Goal: Download file/media

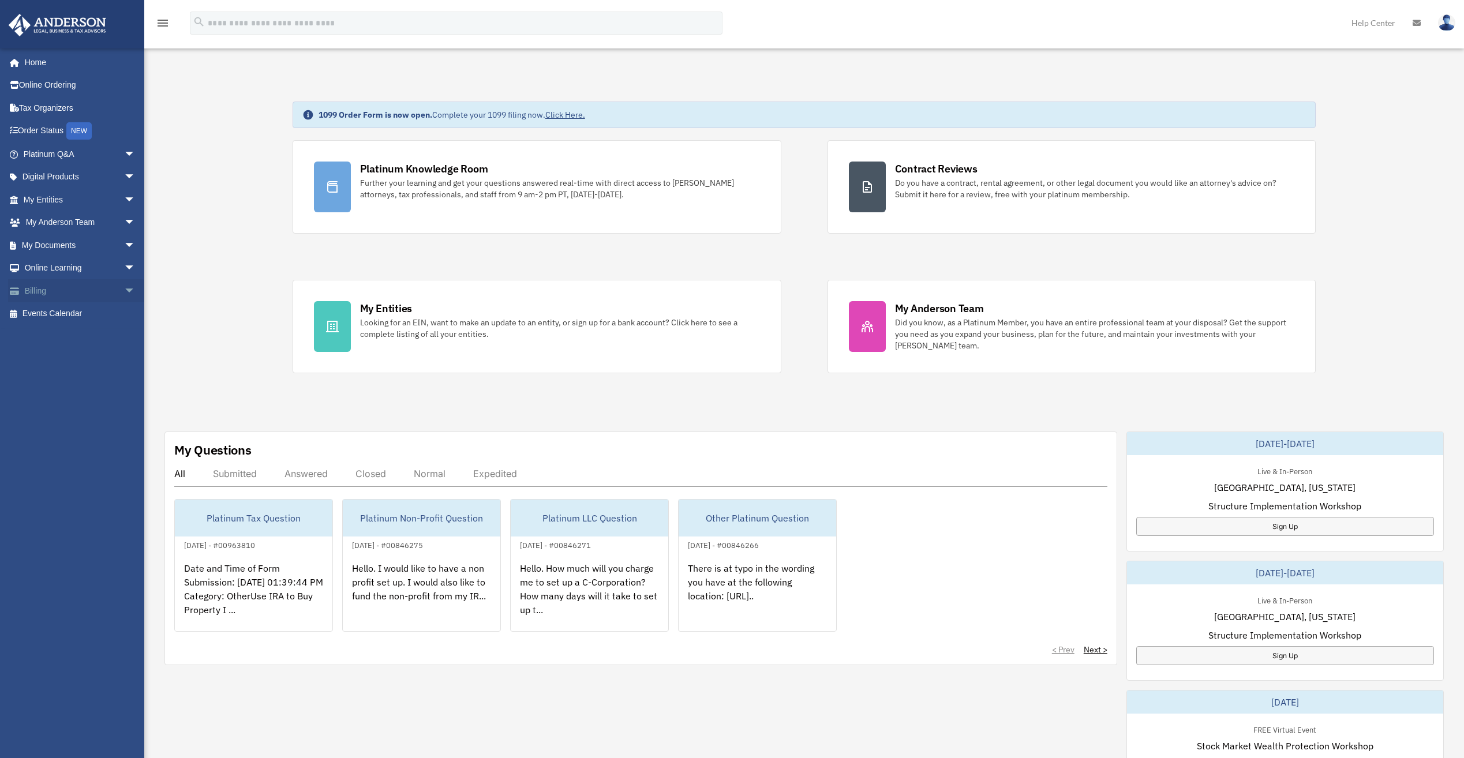
click at [124, 289] on span "arrow_drop_down" at bounding box center [135, 291] width 23 height 24
click at [124, 268] on span "arrow_drop_down" at bounding box center [135, 269] width 23 height 24
click at [124, 244] on span "arrow_drop_down" at bounding box center [135, 246] width 23 height 24
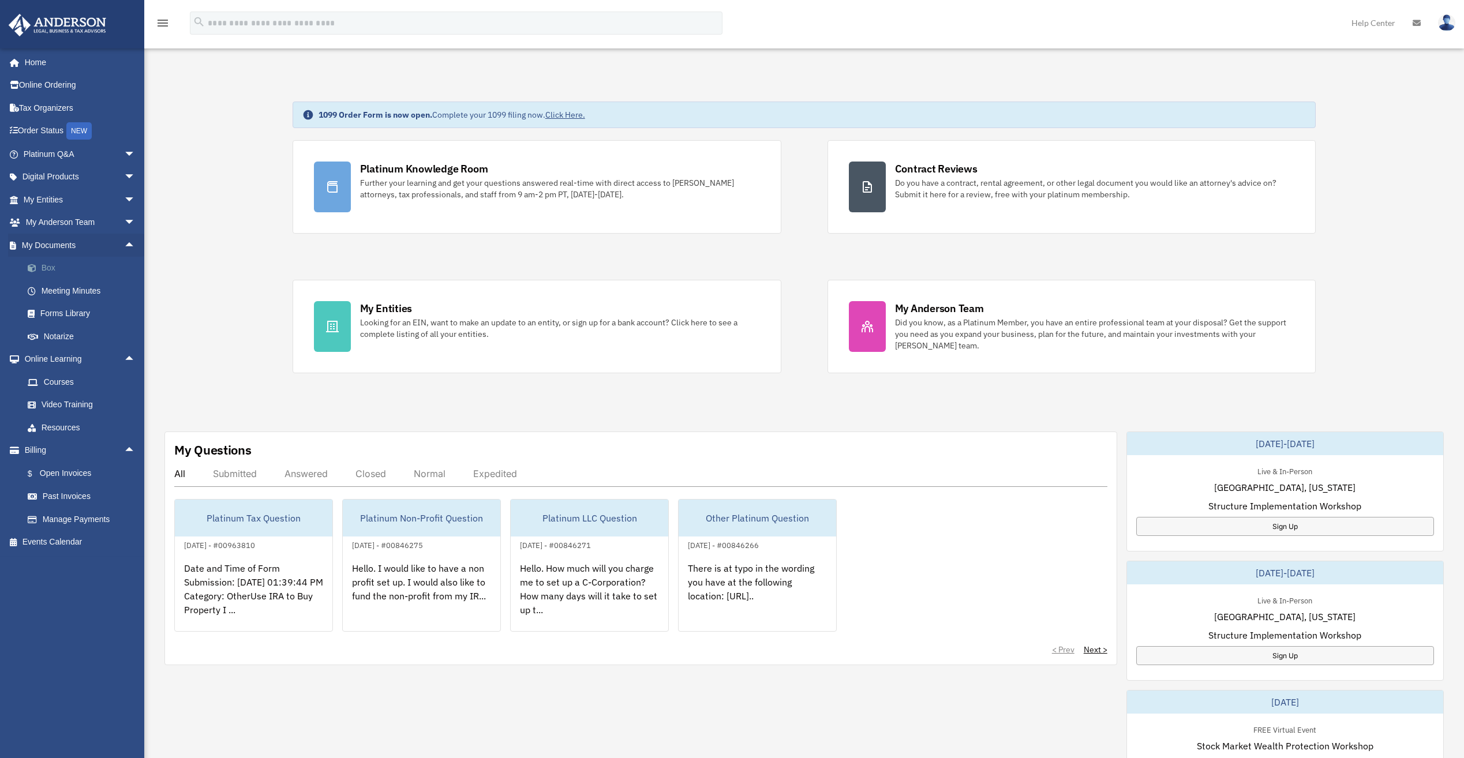
click at [49, 268] on link "Box" at bounding box center [84, 268] width 137 height 23
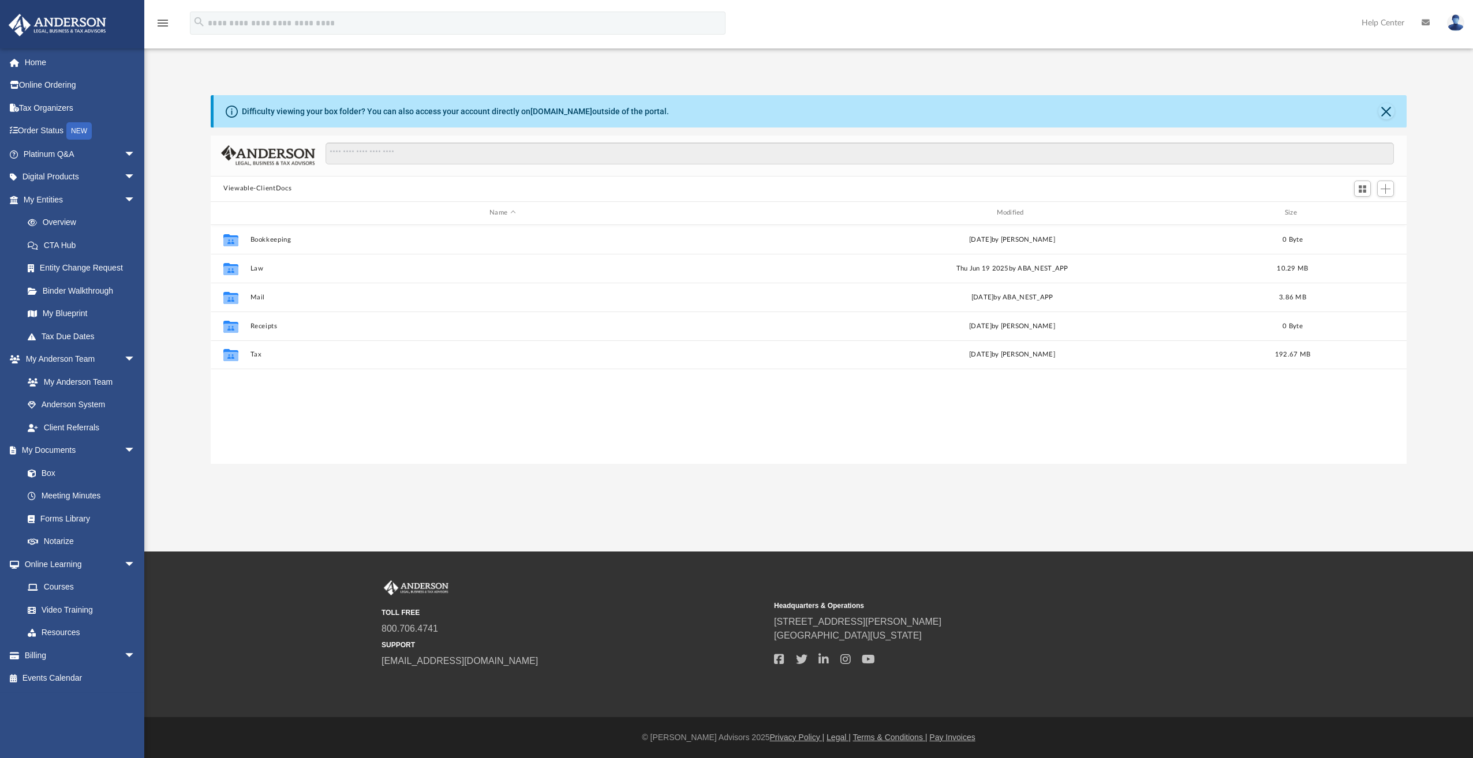
scroll to position [254, 1187]
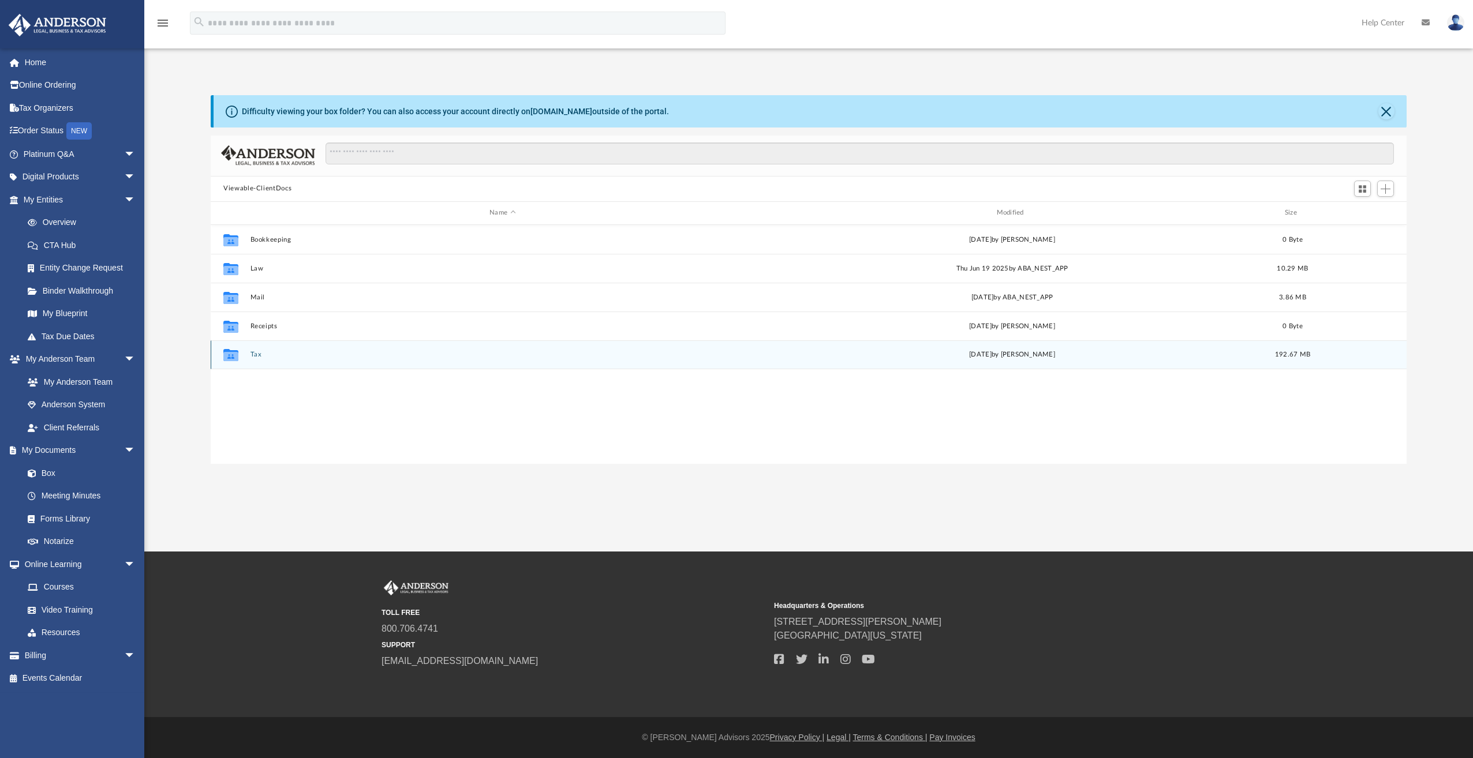
click at [253, 356] on button "Tax" at bounding box center [502, 355] width 504 height 8
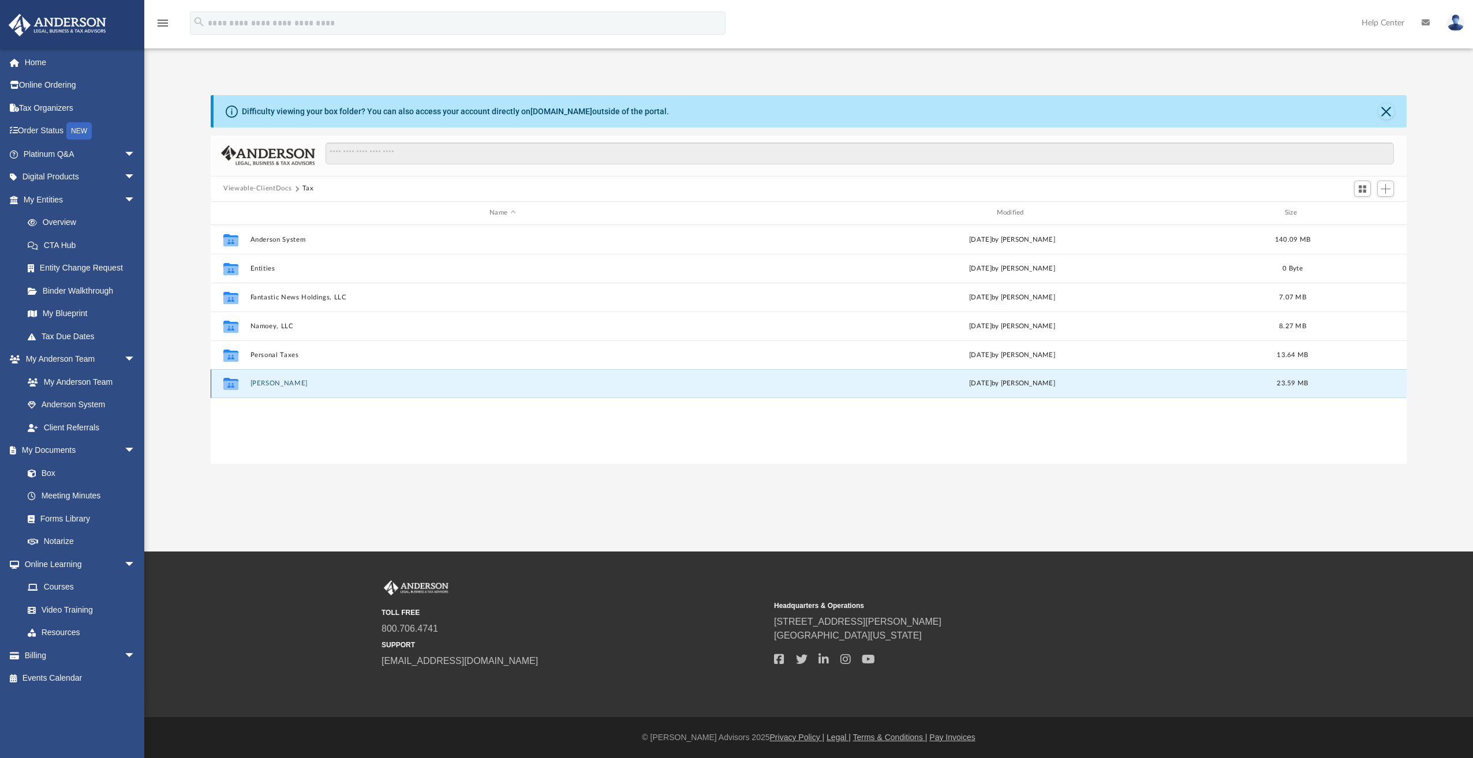
click at [289, 384] on button "[PERSON_NAME]" at bounding box center [502, 384] width 504 height 8
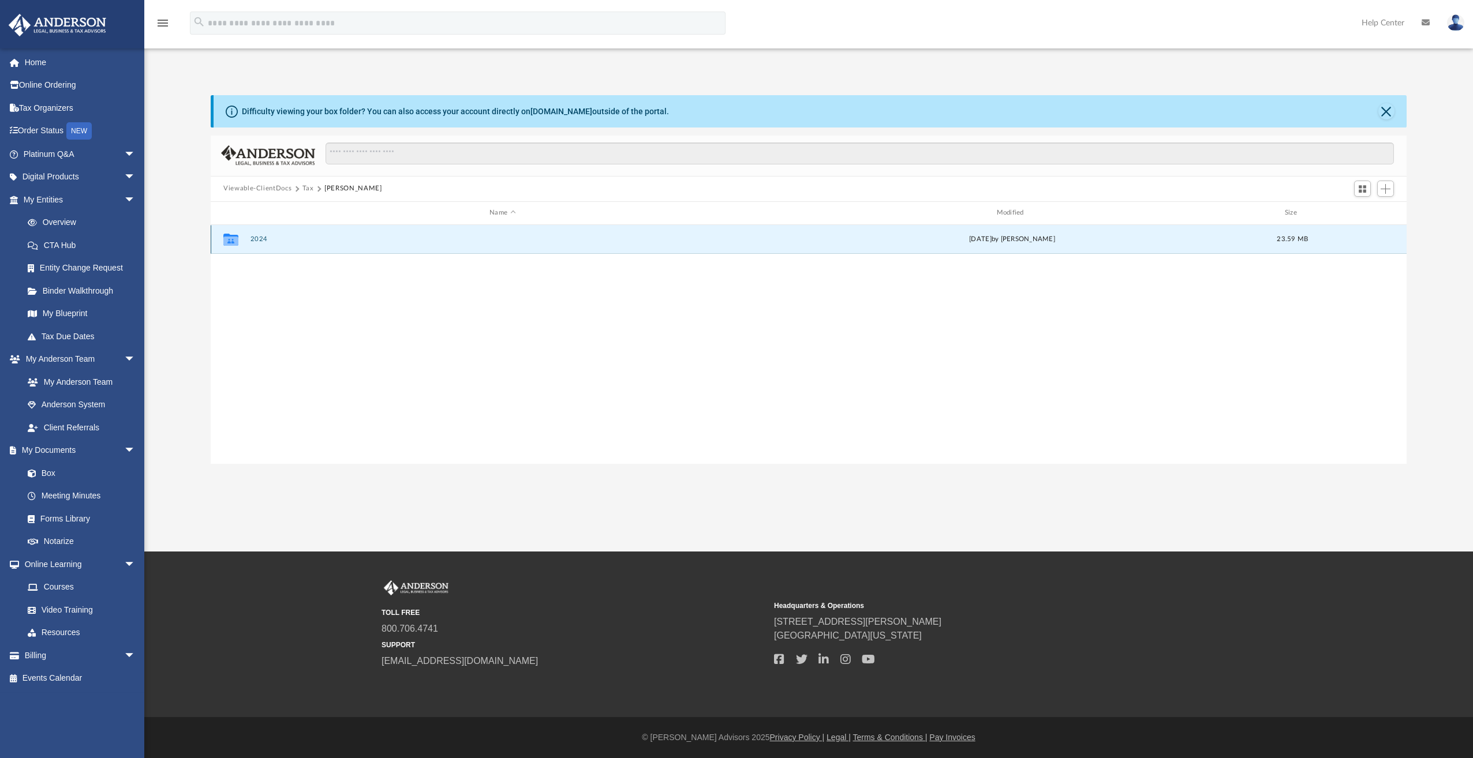
click at [257, 237] on button "2024" at bounding box center [502, 239] width 504 height 8
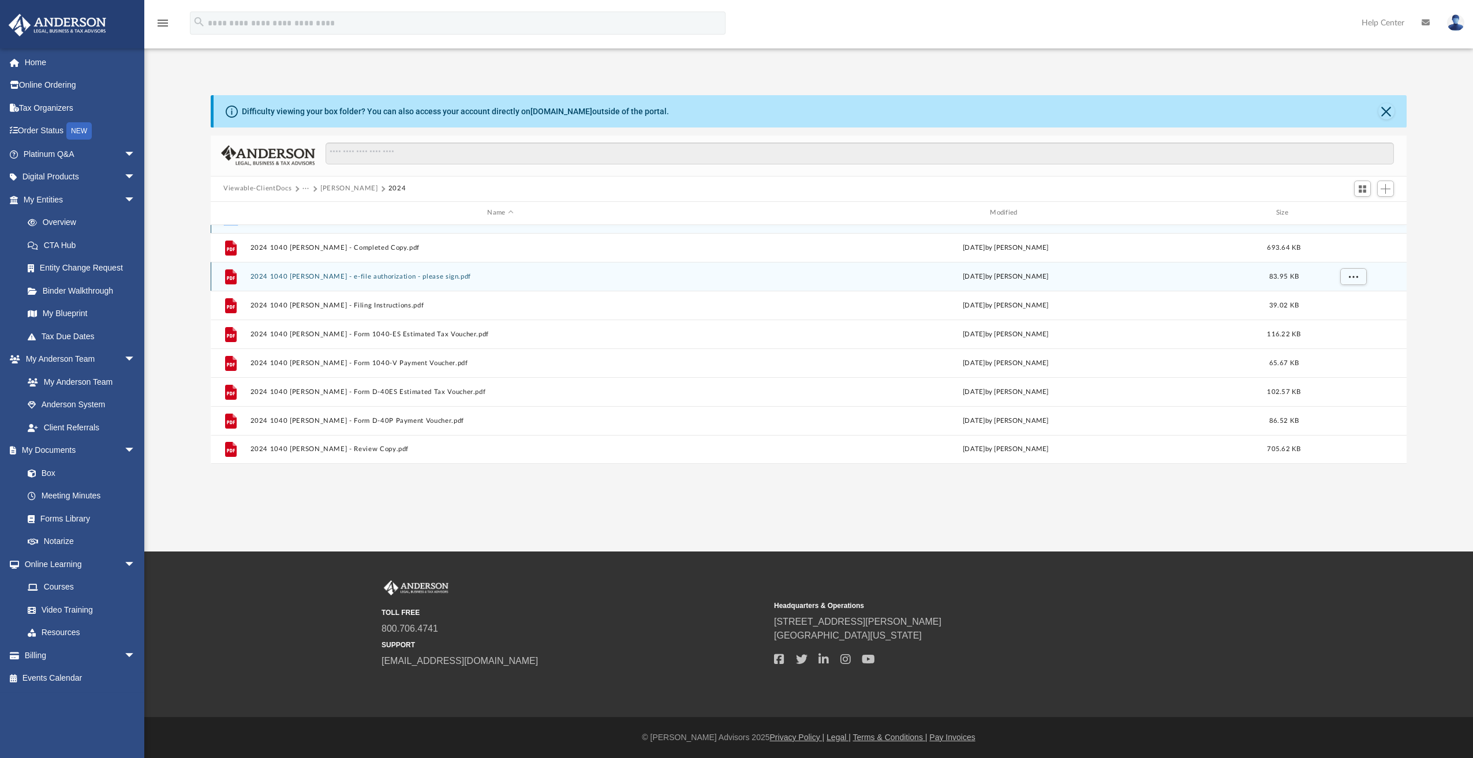
scroll to position [0, 0]
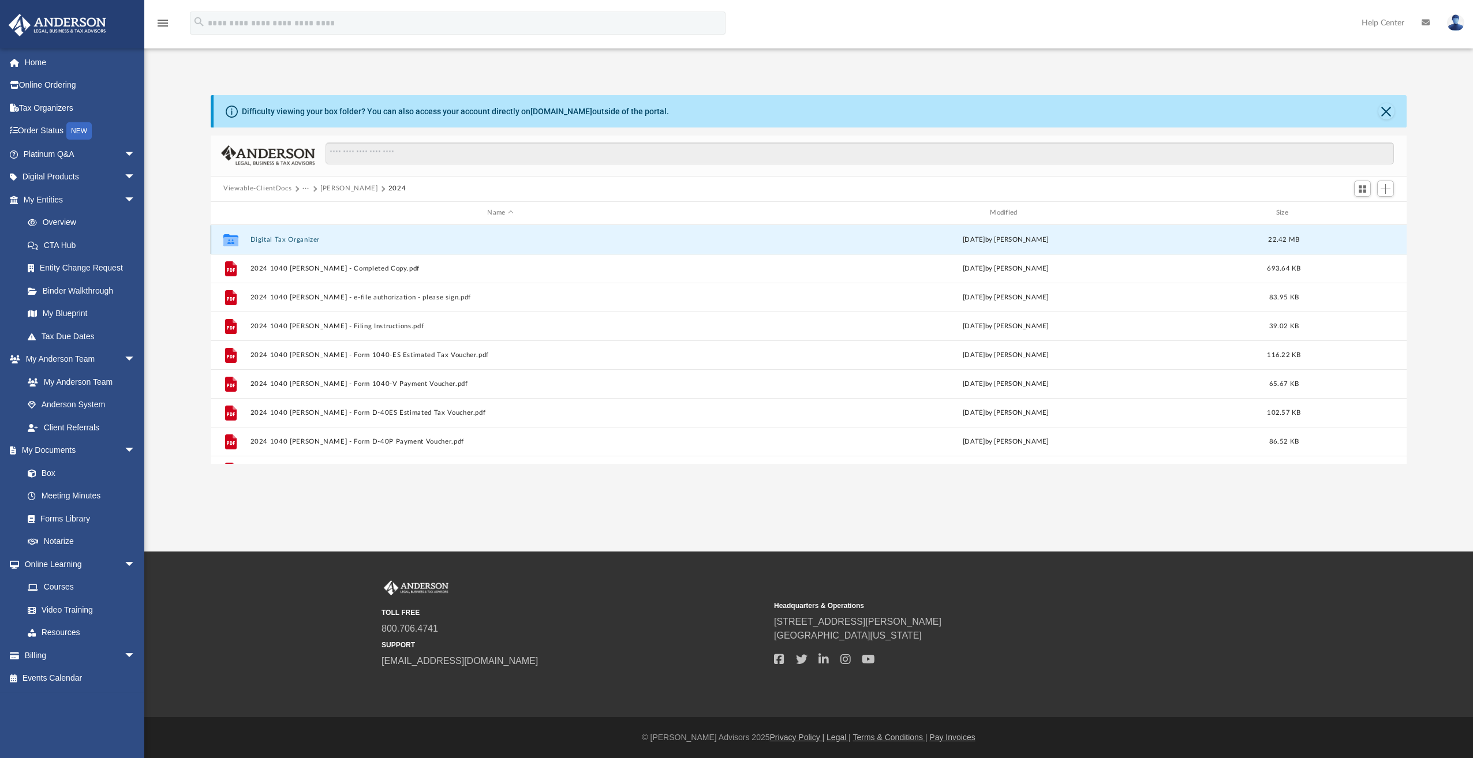
click at [276, 238] on button "Digital Tax Organizer" at bounding box center [500, 240] width 500 height 8
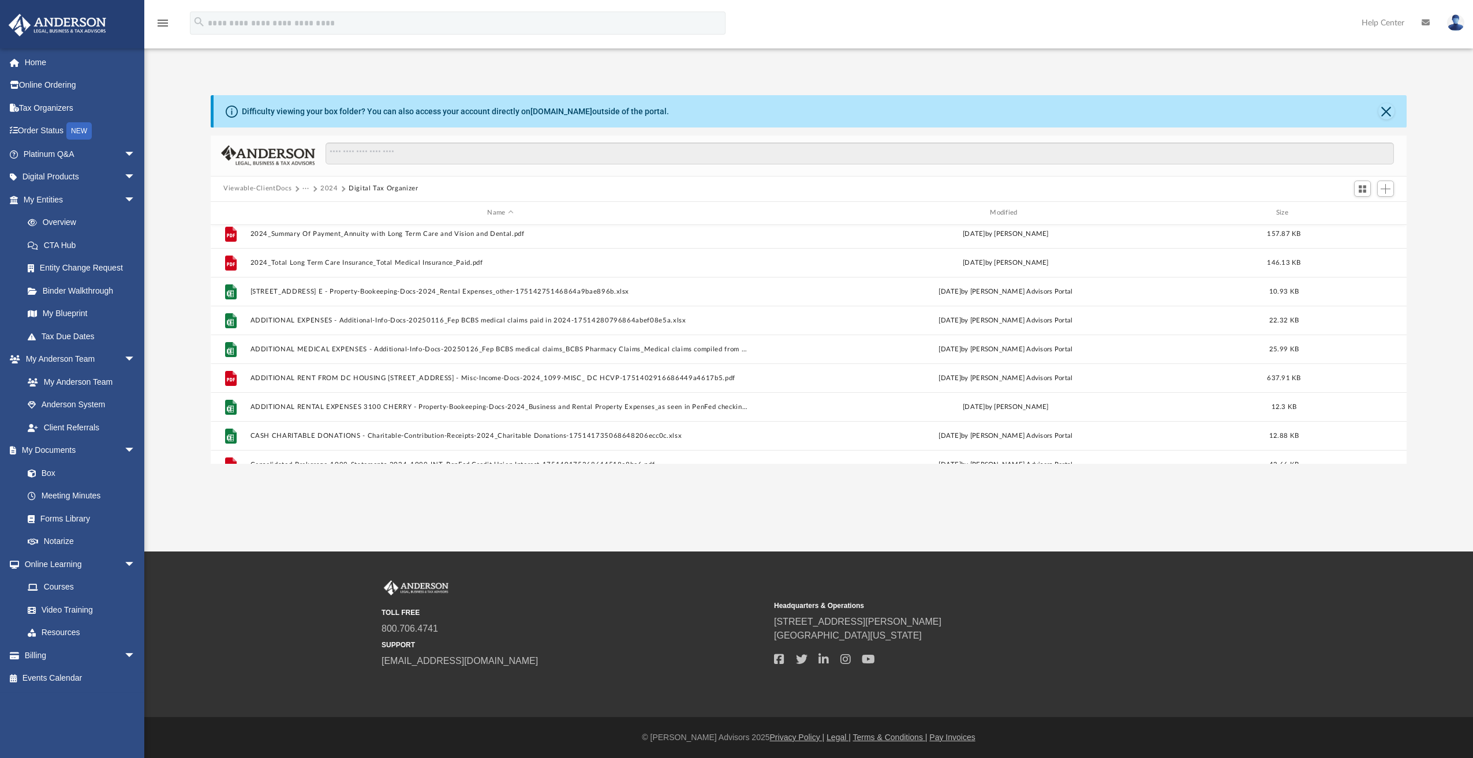
scroll to position [115, 0]
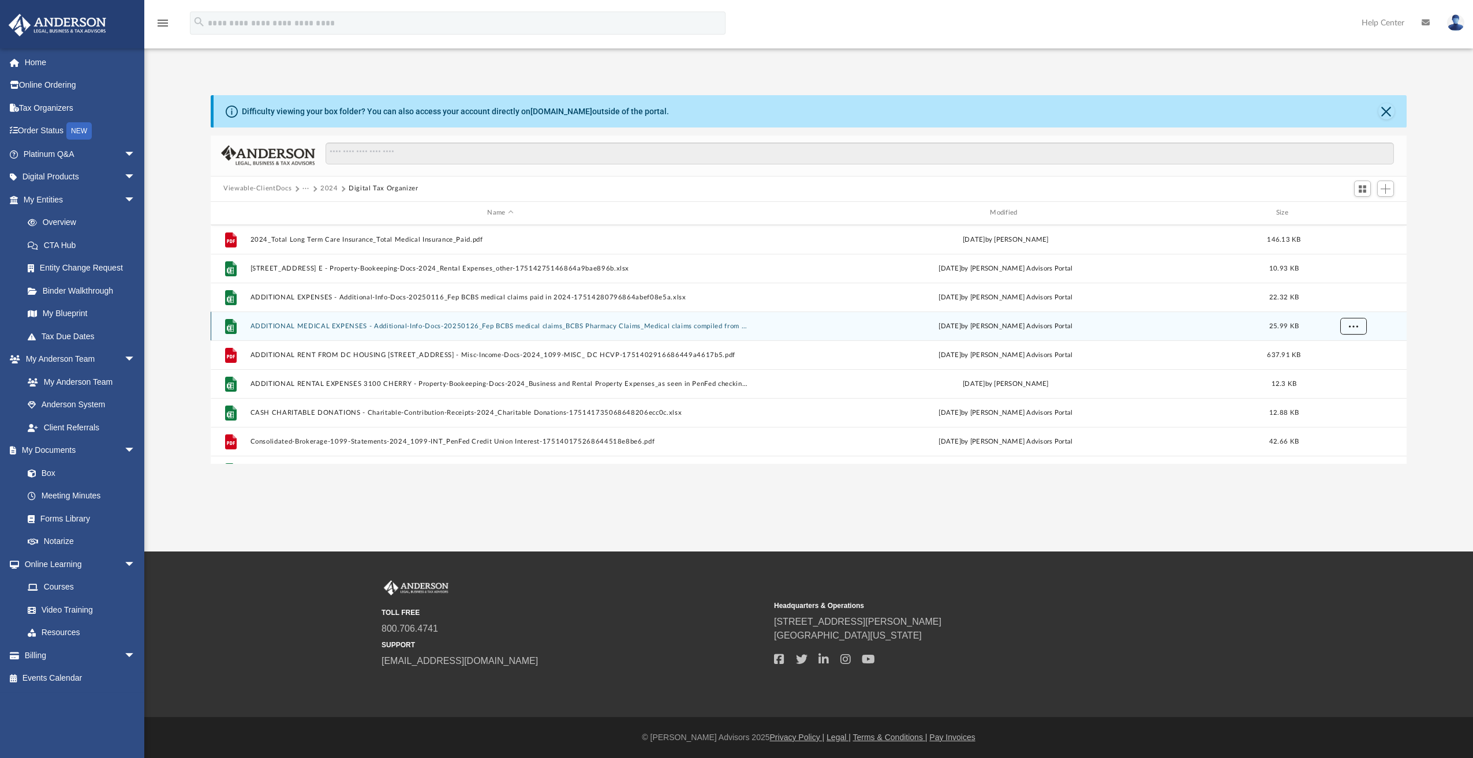
click at [1349, 327] on span "More options" at bounding box center [1353, 326] width 9 height 6
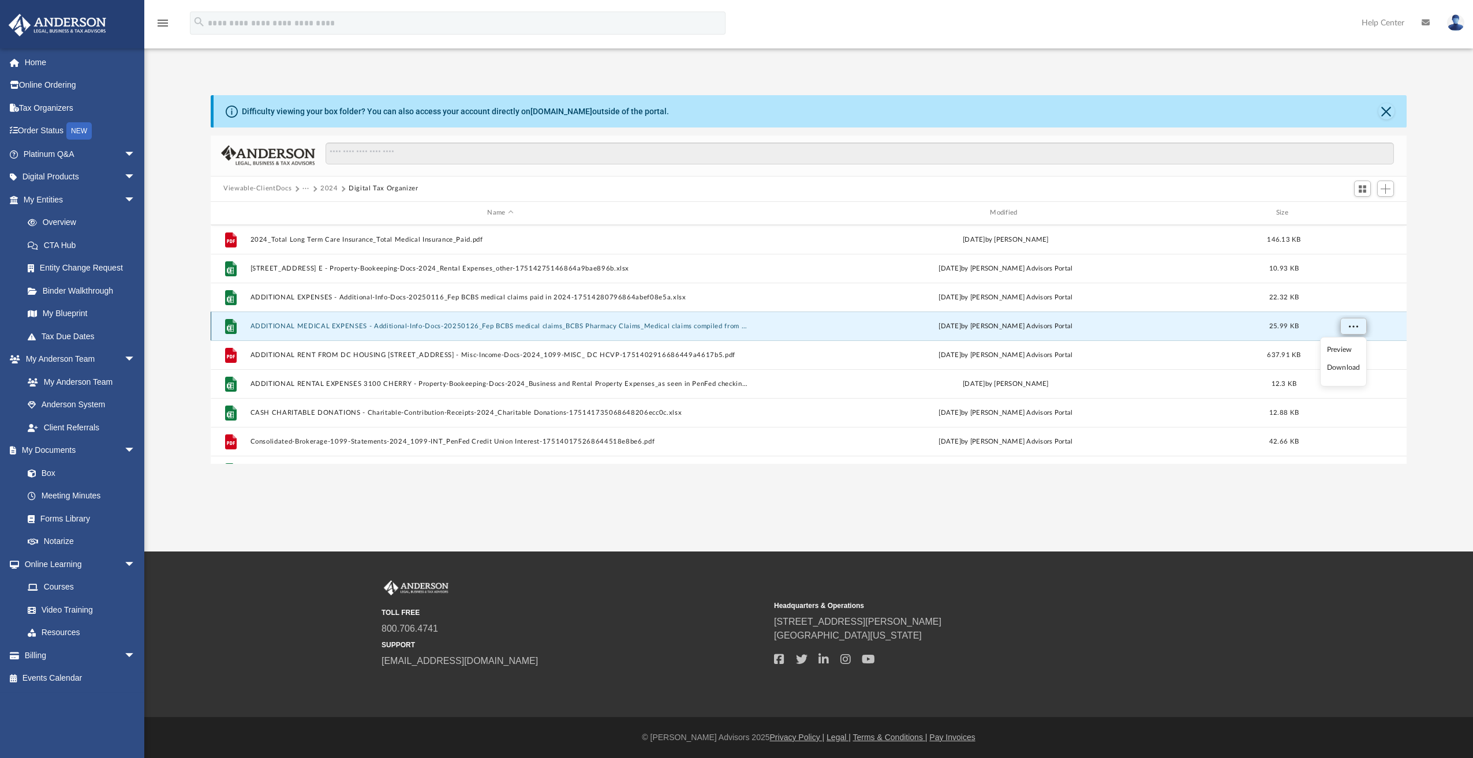
scroll to position [254, 1187]
click at [1344, 370] on li "Download" at bounding box center [1343, 368] width 33 height 12
click at [1348, 328] on button "More options" at bounding box center [1353, 325] width 27 height 17
